Goal: Find contact information: Find contact information

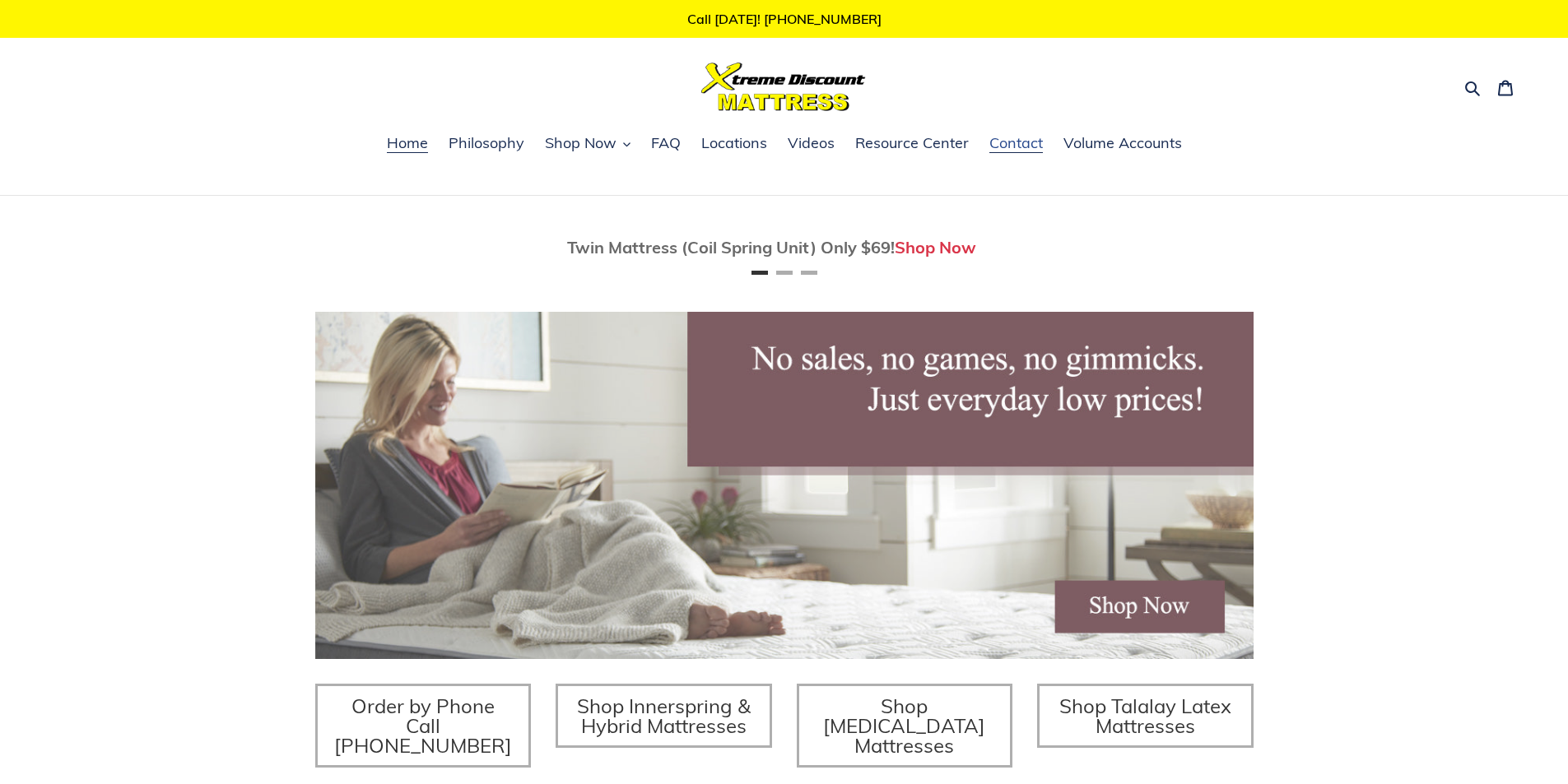
click at [1026, 142] on span "Contact" at bounding box center [1016, 143] width 53 height 19
